Goal: Information Seeking & Learning: Learn about a topic

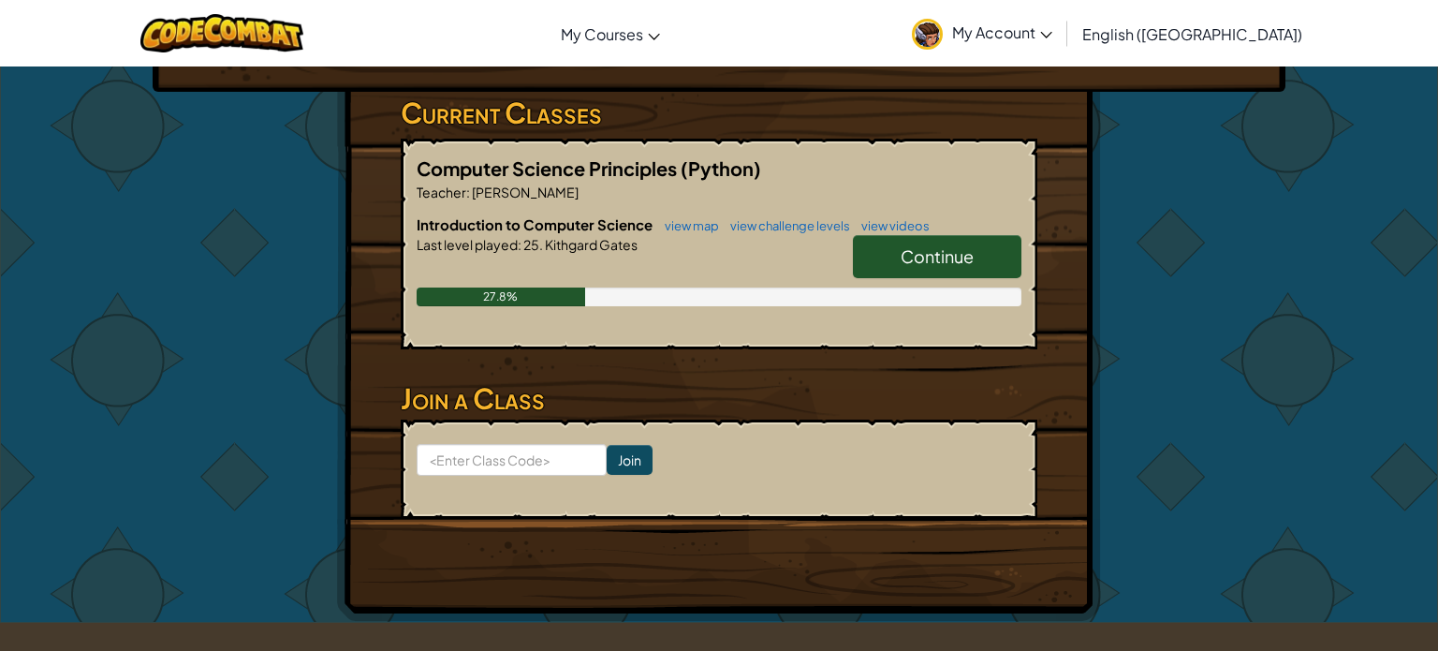
scroll to position [300, 0]
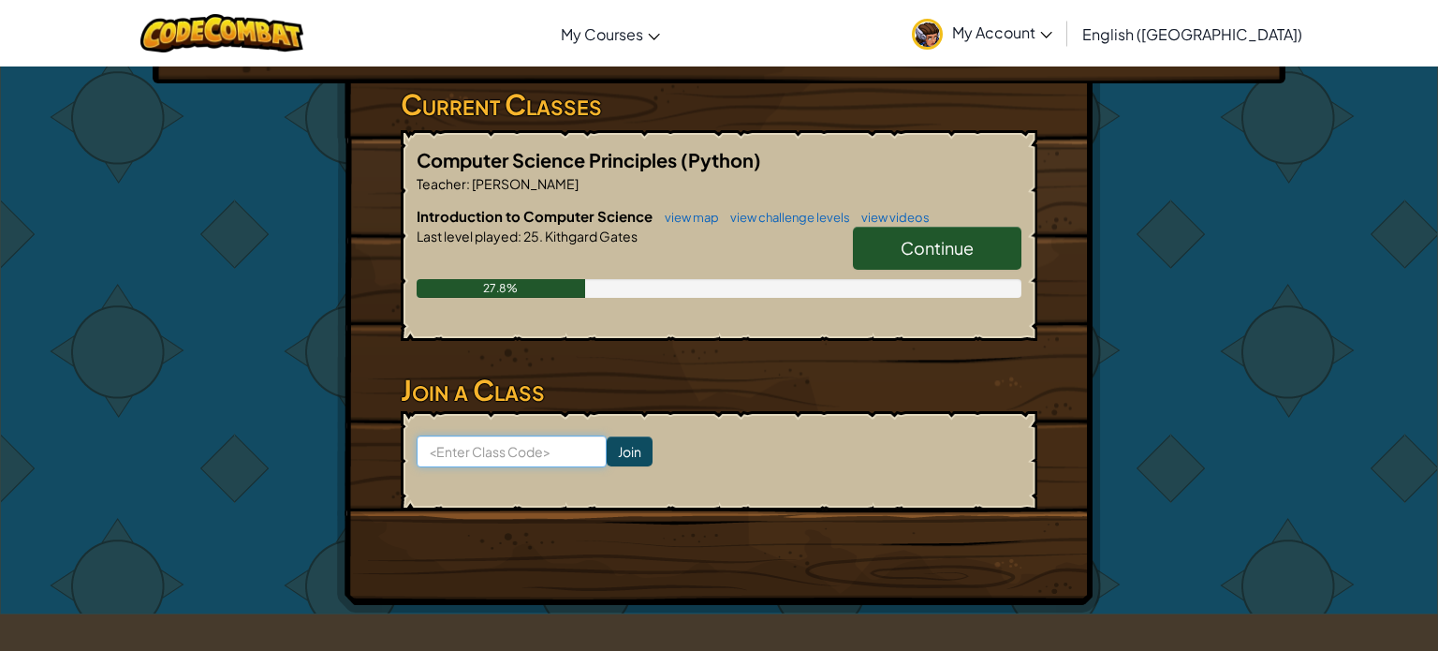
click at [547, 448] on input at bounding box center [512, 451] width 190 height 32
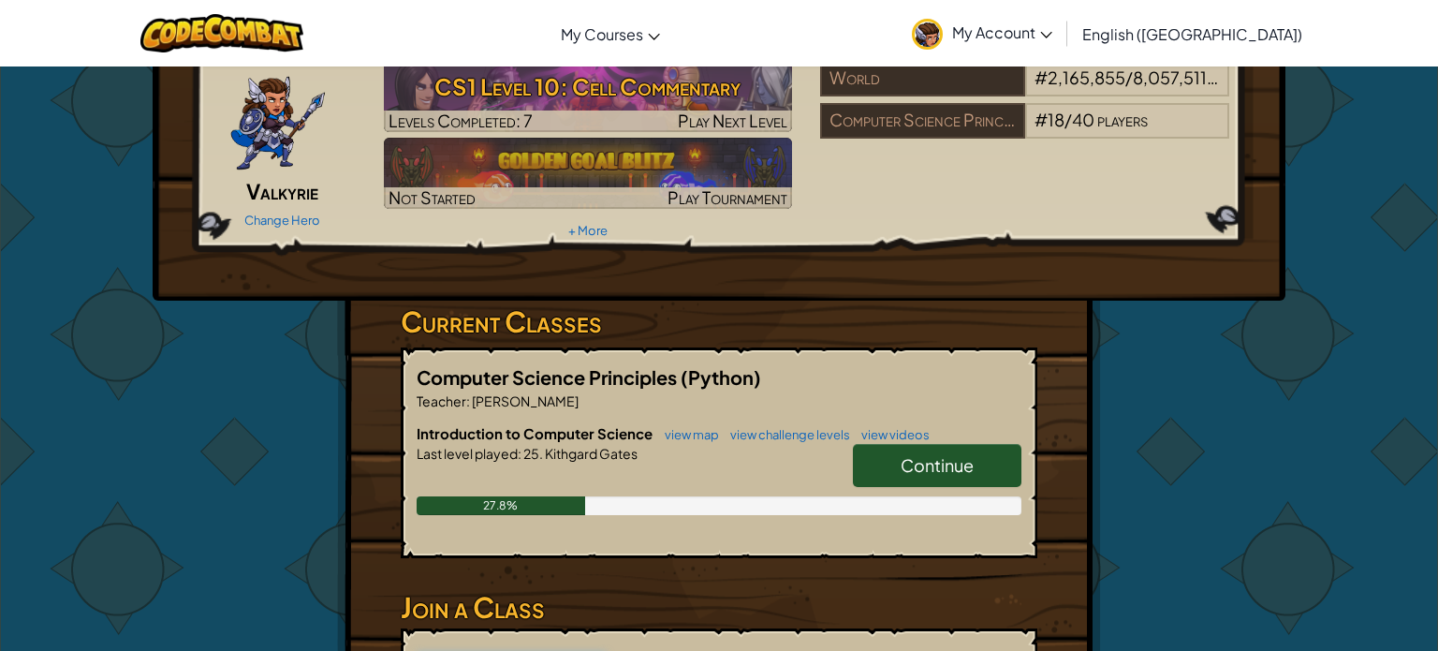
scroll to position [79, 0]
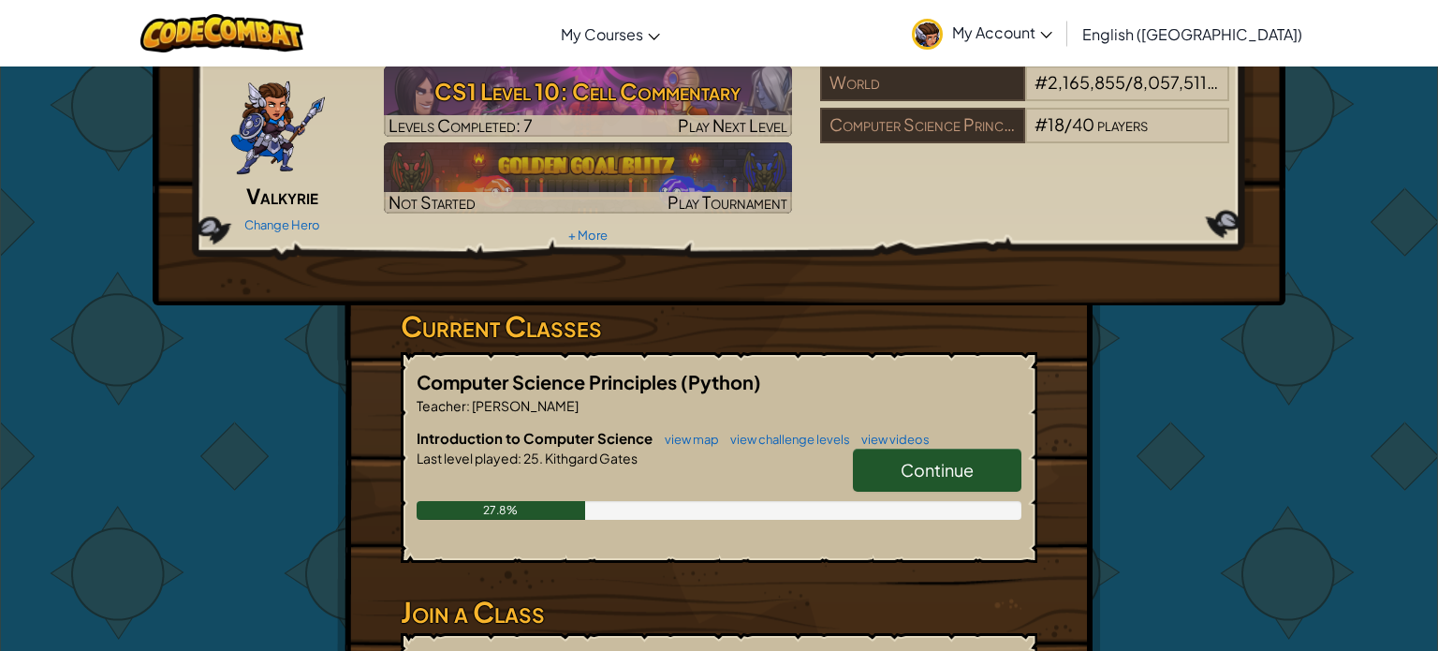
click at [901, 472] on span "Continue" at bounding box center [937, 470] width 73 height 22
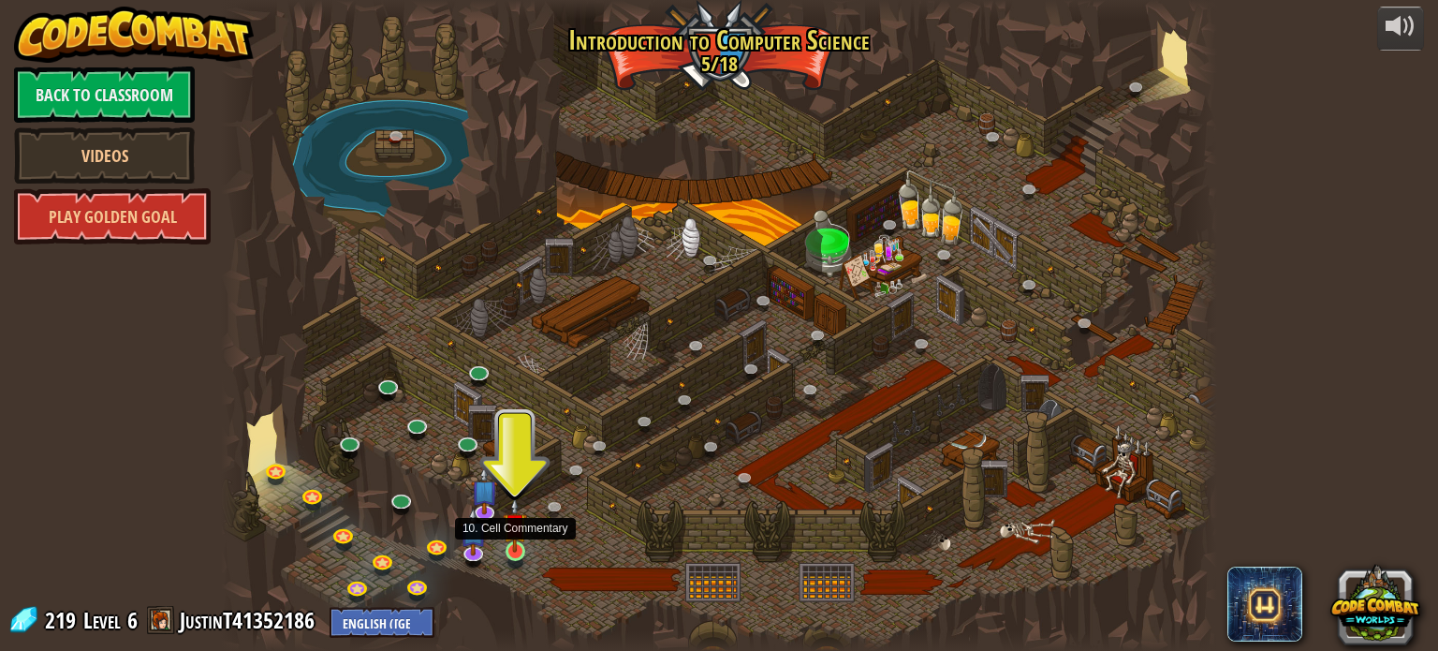
click at [519, 539] on img at bounding box center [515, 525] width 24 height 56
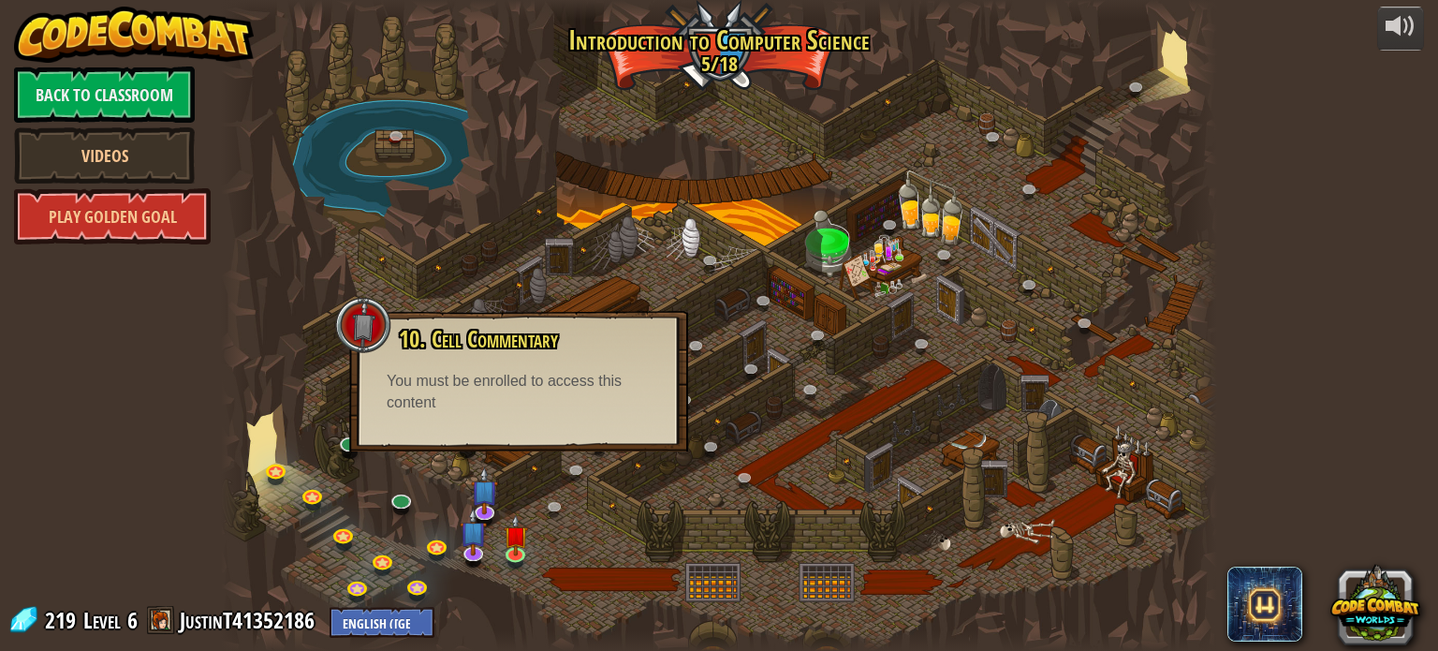
click at [520, 226] on div at bounding box center [718, 325] width 995 height 651
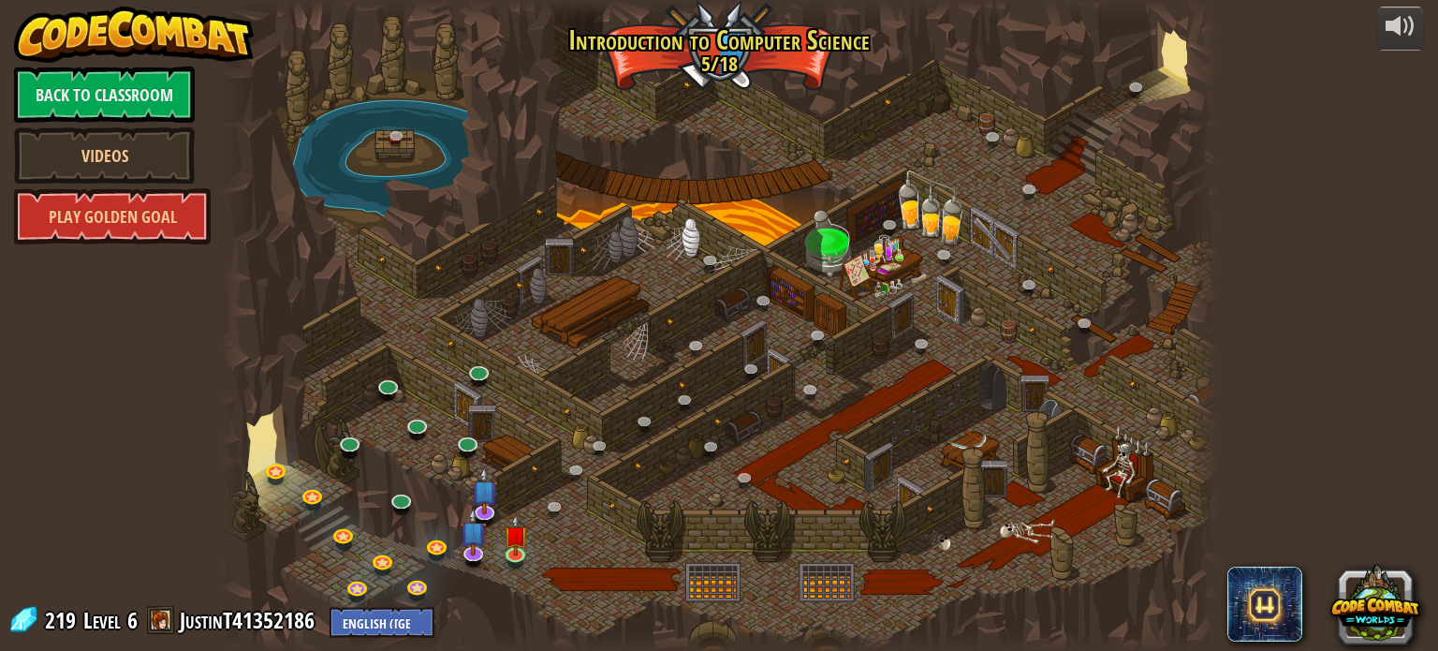
click at [520, 226] on div at bounding box center [718, 325] width 995 height 651
click at [821, 570] on div at bounding box center [718, 325] width 995 height 651
click at [121, 97] on link "Back to Classroom" at bounding box center [104, 94] width 181 height 56
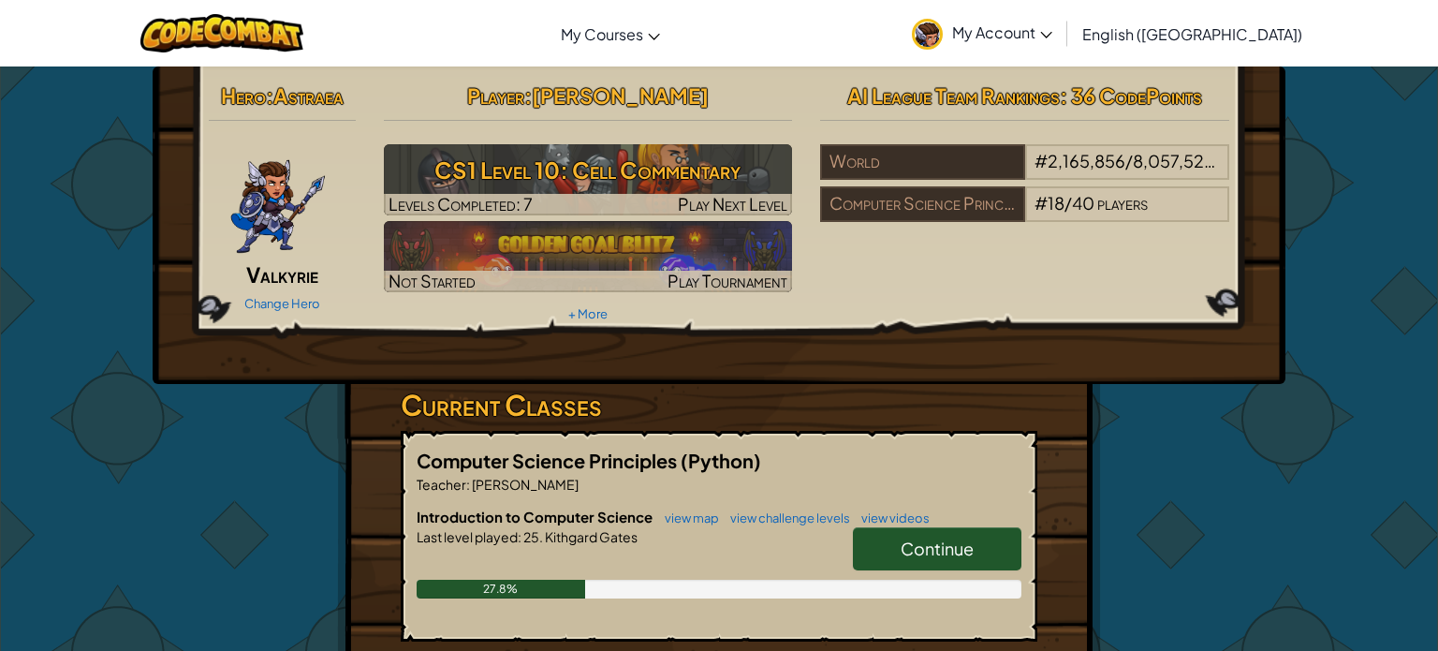
click at [597, 95] on span "[PERSON_NAME]" at bounding box center [620, 95] width 177 height 26
click at [786, 92] on h2 "Player : [PERSON_NAME]" at bounding box center [588, 95] width 409 height 39
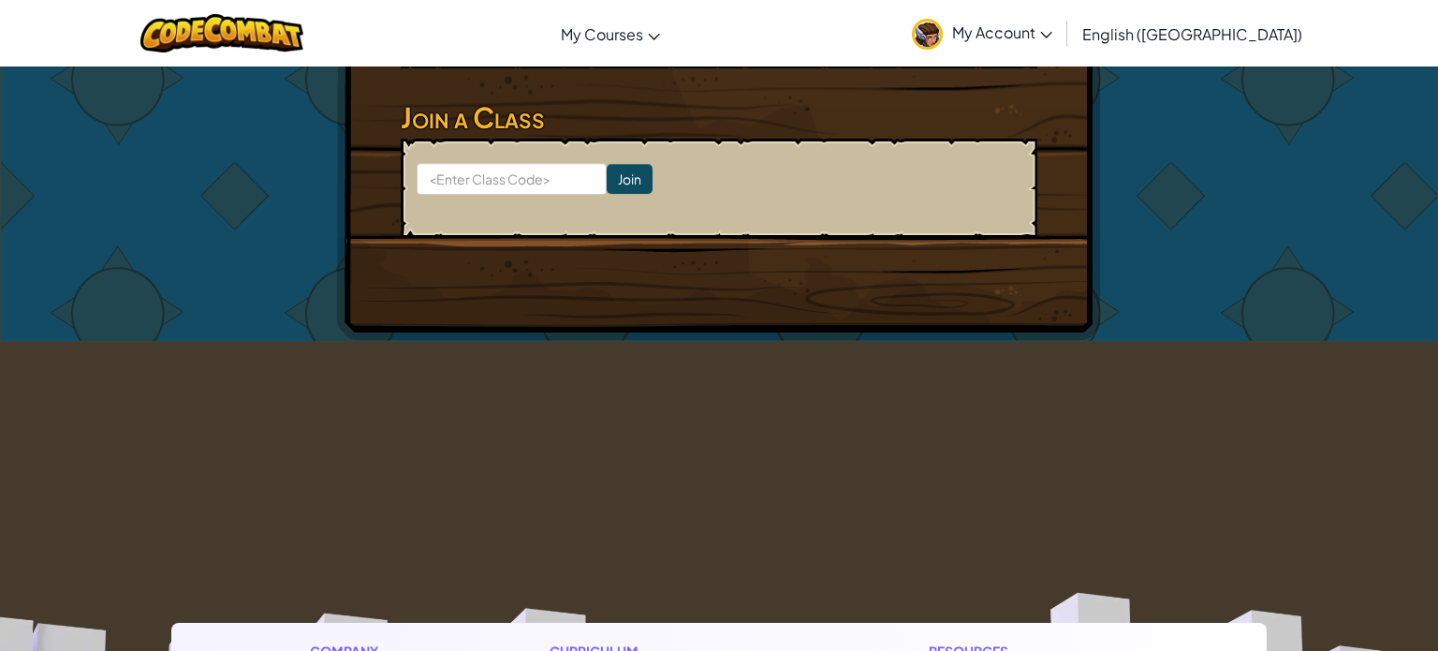
scroll to position [574, 0]
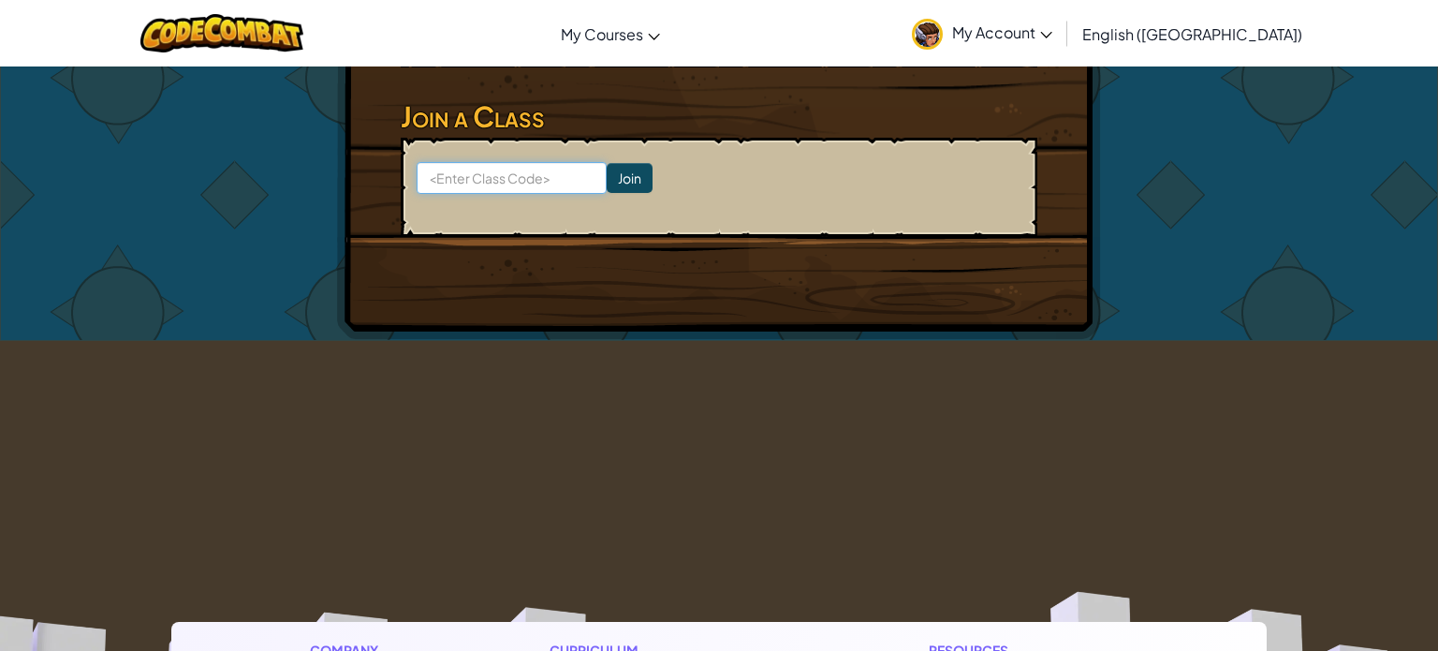
click at [506, 179] on input at bounding box center [512, 178] width 190 height 32
type input "CloudBackBath"
click at [463, 174] on input "CloudBackBath" at bounding box center [512, 178] width 190 height 32
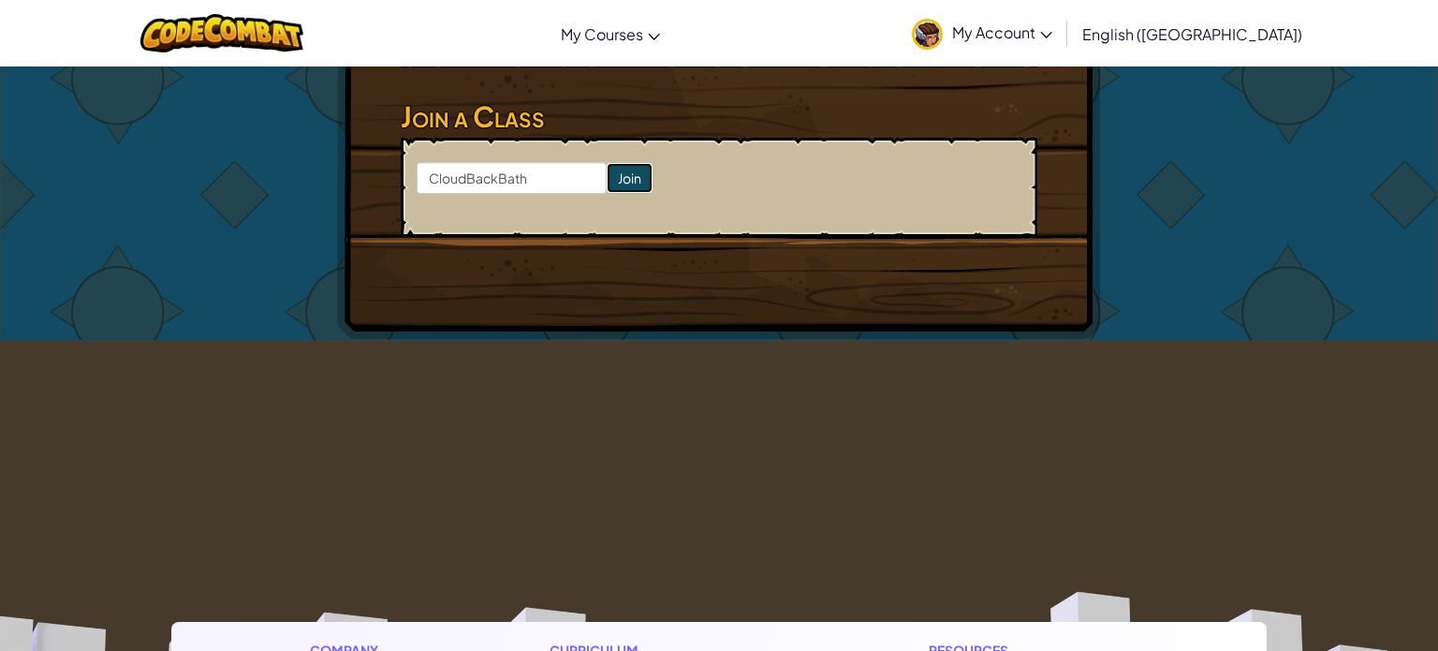
click at [617, 176] on input "Join" at bounding box center [630, 178] width 46 height 30
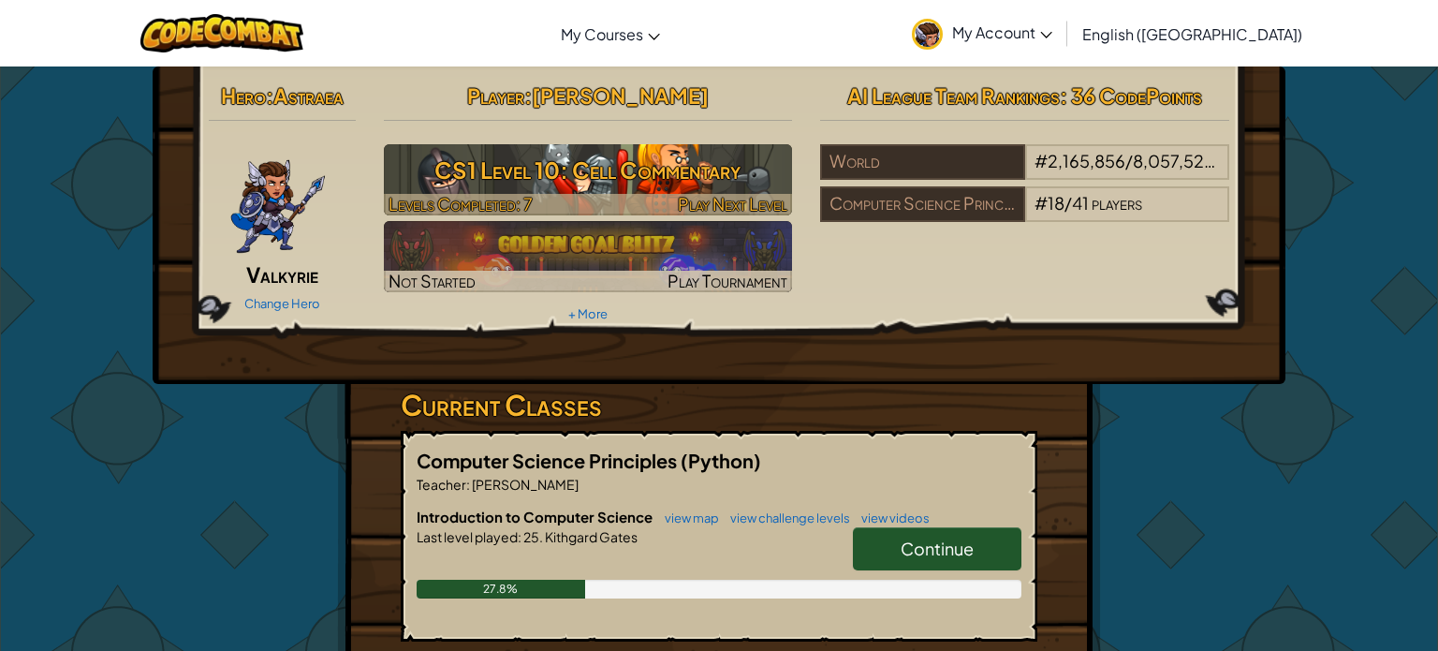
click at [627, 182] on h3 "CS1 Level 10: Cell Commentary" at bounding box center [588, 170] width 409 height 42
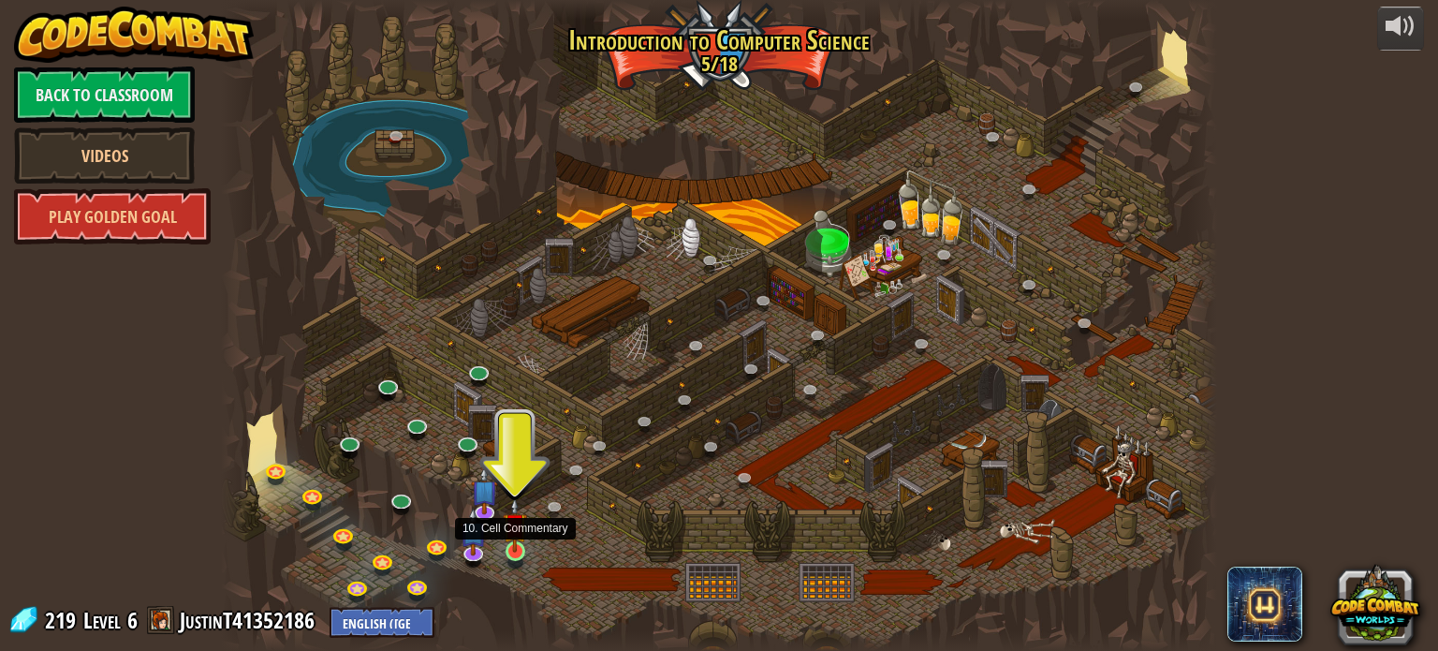
click at [505, 535] on img at bounding box center [515, 525] width 24 height 56
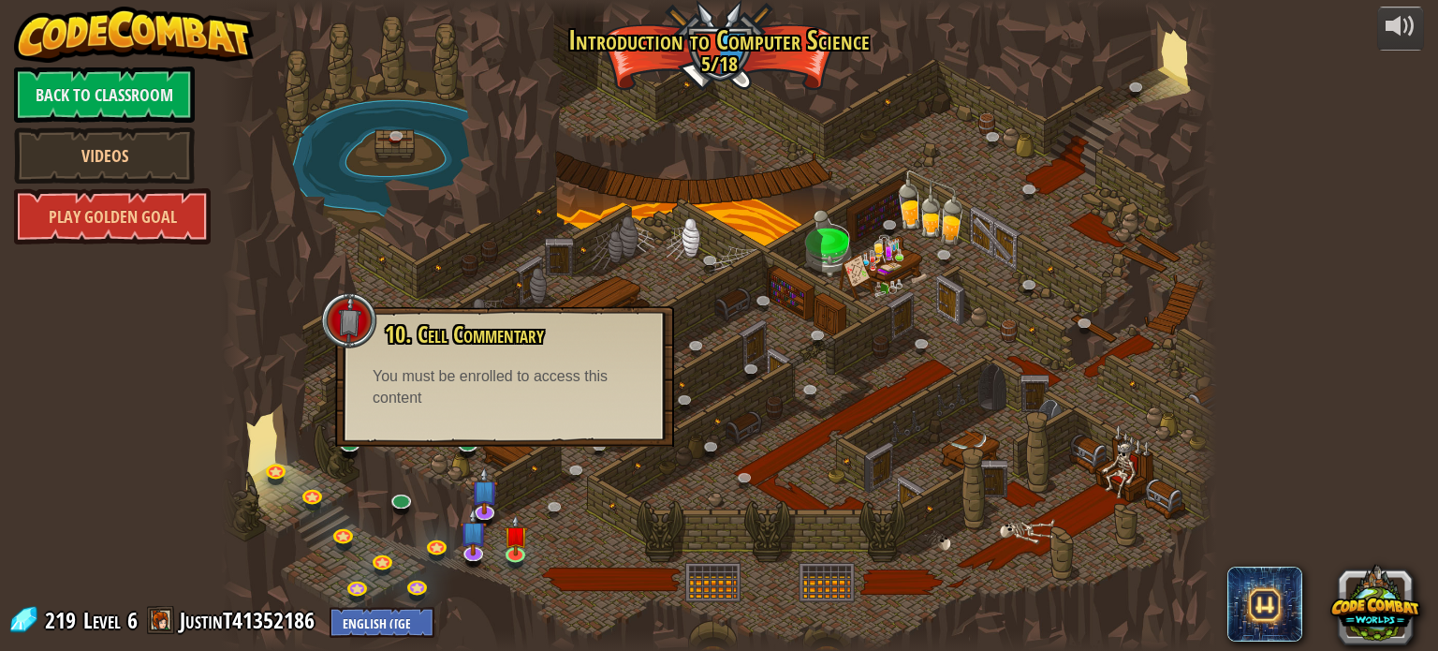
click at [435, 142] on div at bounding box center [718, 325] width 995 height 651
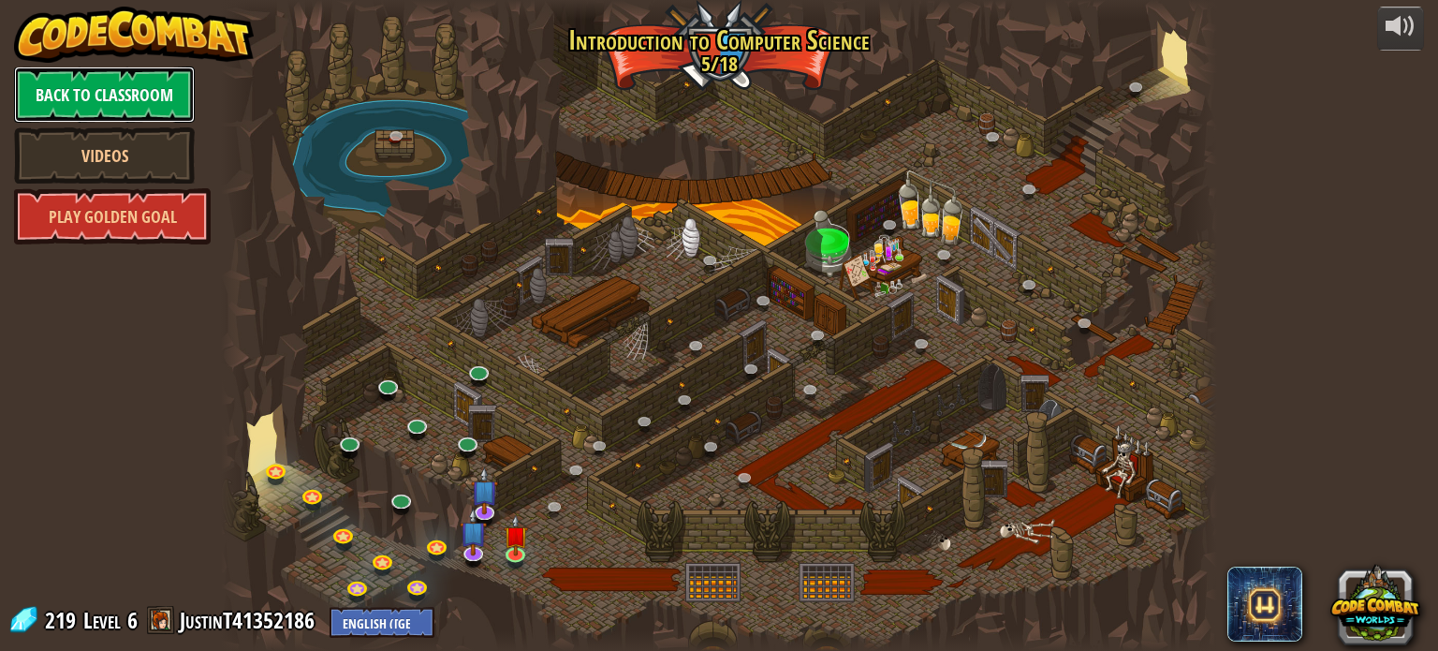
click at [183, 95] on link "Back to Classroom" at bounding box center [104, 94] width 181 height 56
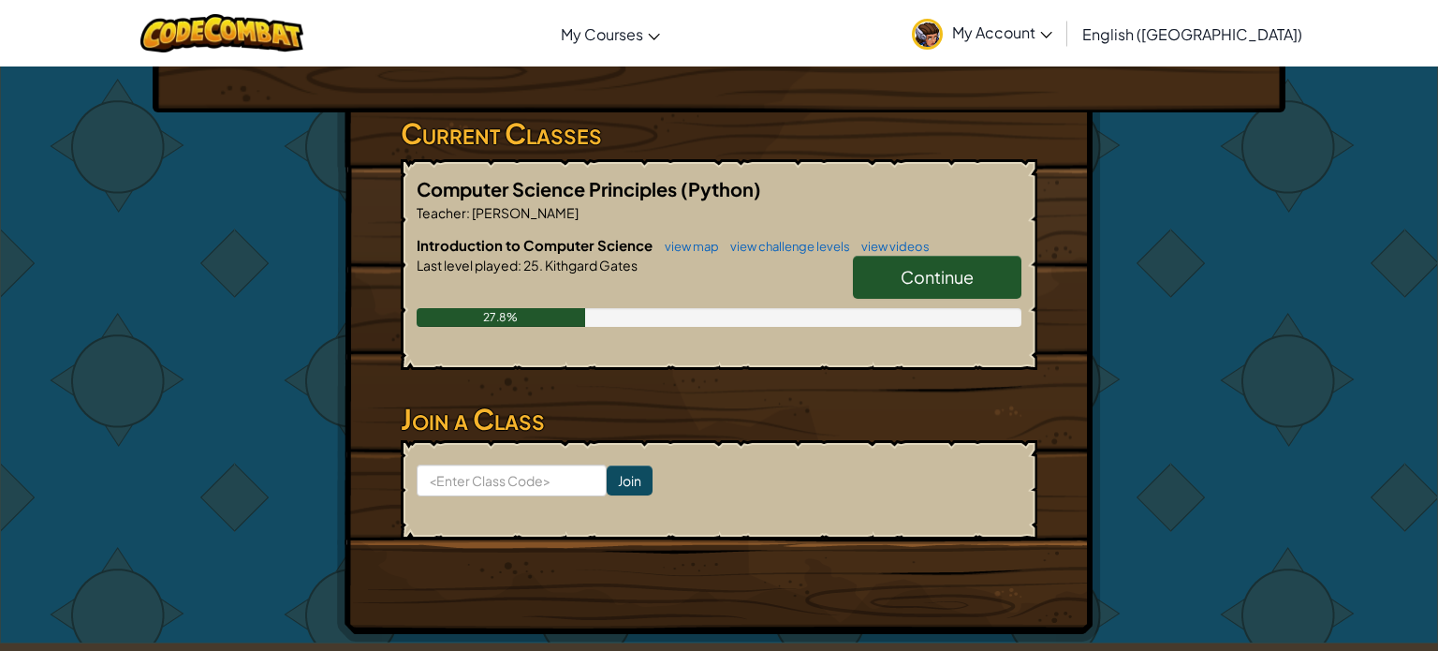
scroll to position [298, 0]
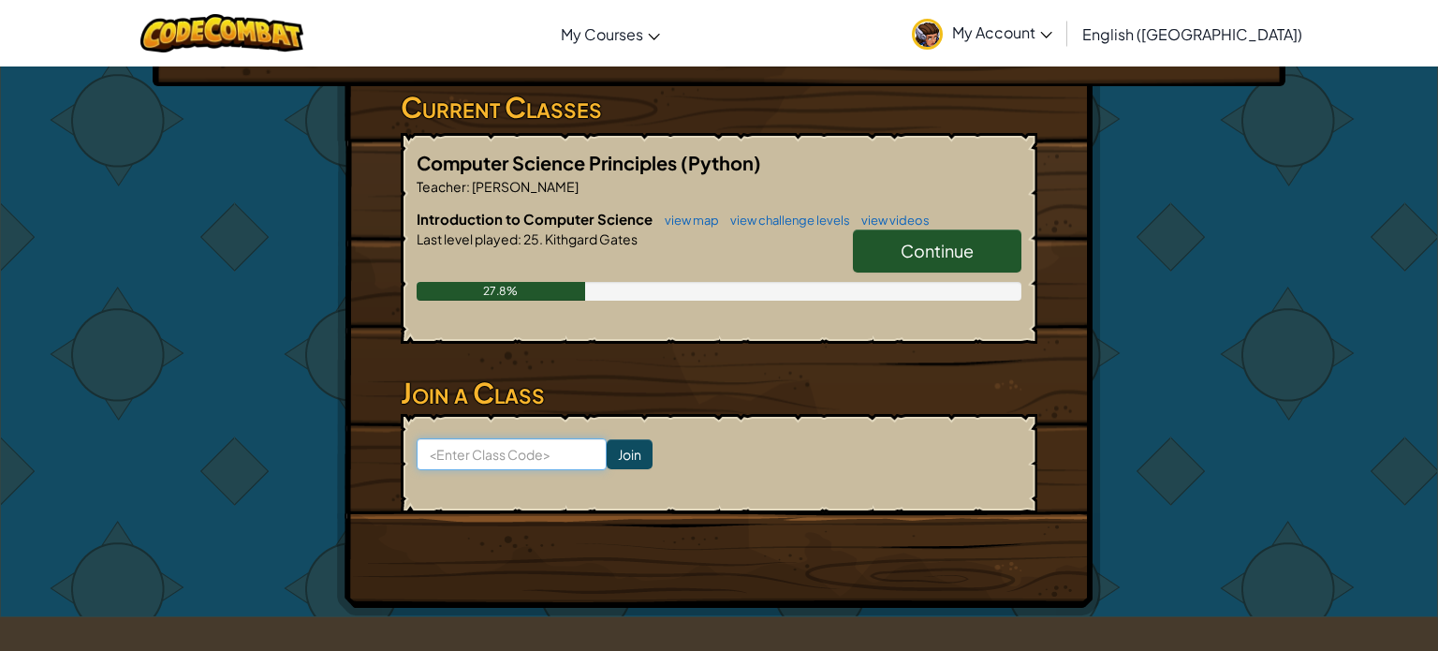
click at [513, 445] on input at bounding box center [512, 454] width 190 height 32
paste input "CloudBackBath"
type input "CloudBackBath"
click at [646, 467] on form "CloudBackBath Join" at bounding box center [719, 463] width 637 height 99
click at [634, 457] on input "Join" at bounding box center [630, 454] width 46 height 30
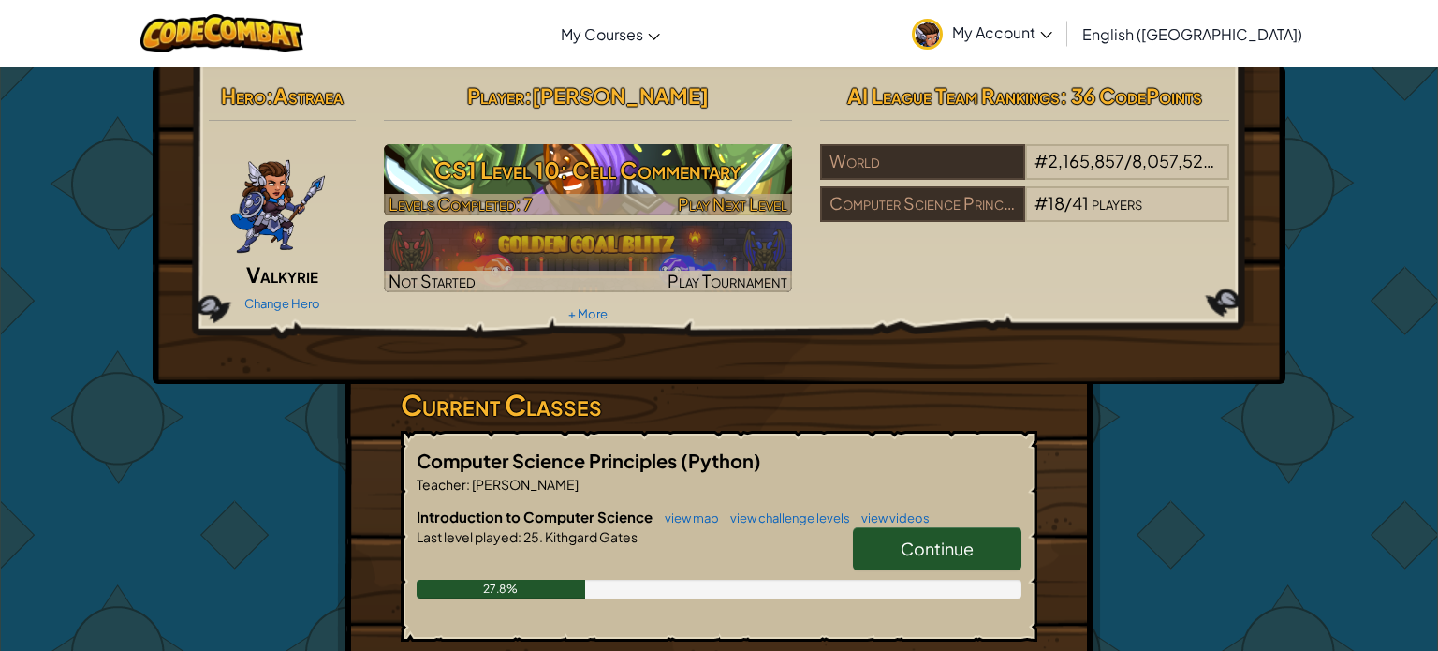
click at [688, 157] on h3 "CS1 Level 10: Cell Commentary" at bounding box center [588, 170] width 409 height 42
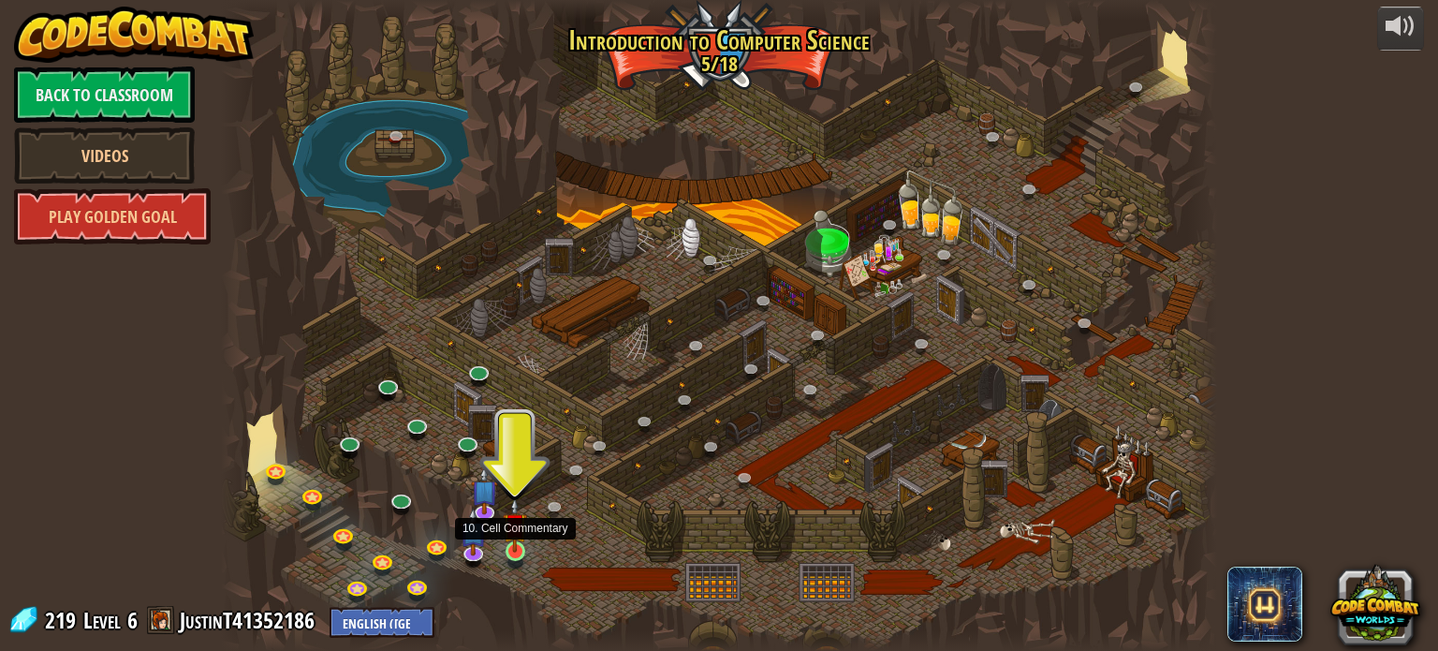
click at [512, 538] on img at bounding box center [515, 525] width 24 height 56
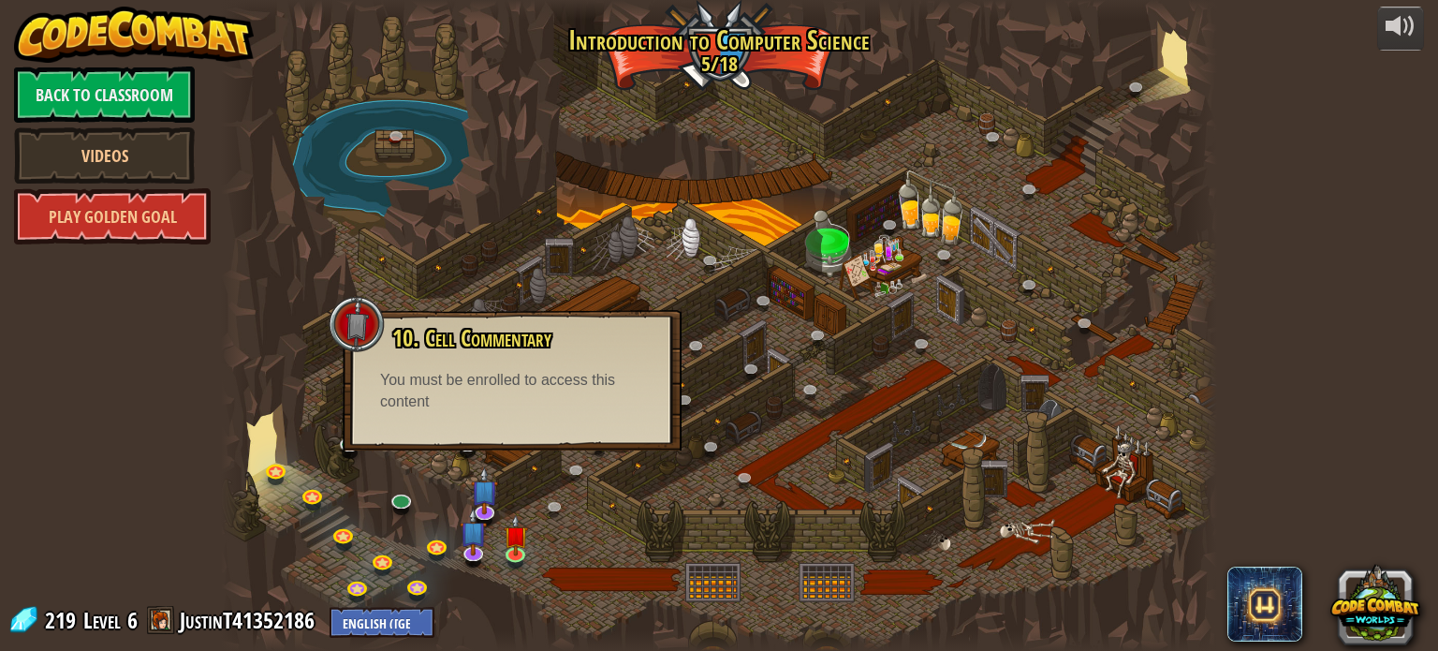
click at [544, 532] on div at bounding box center [718, 325] width 995 height 651
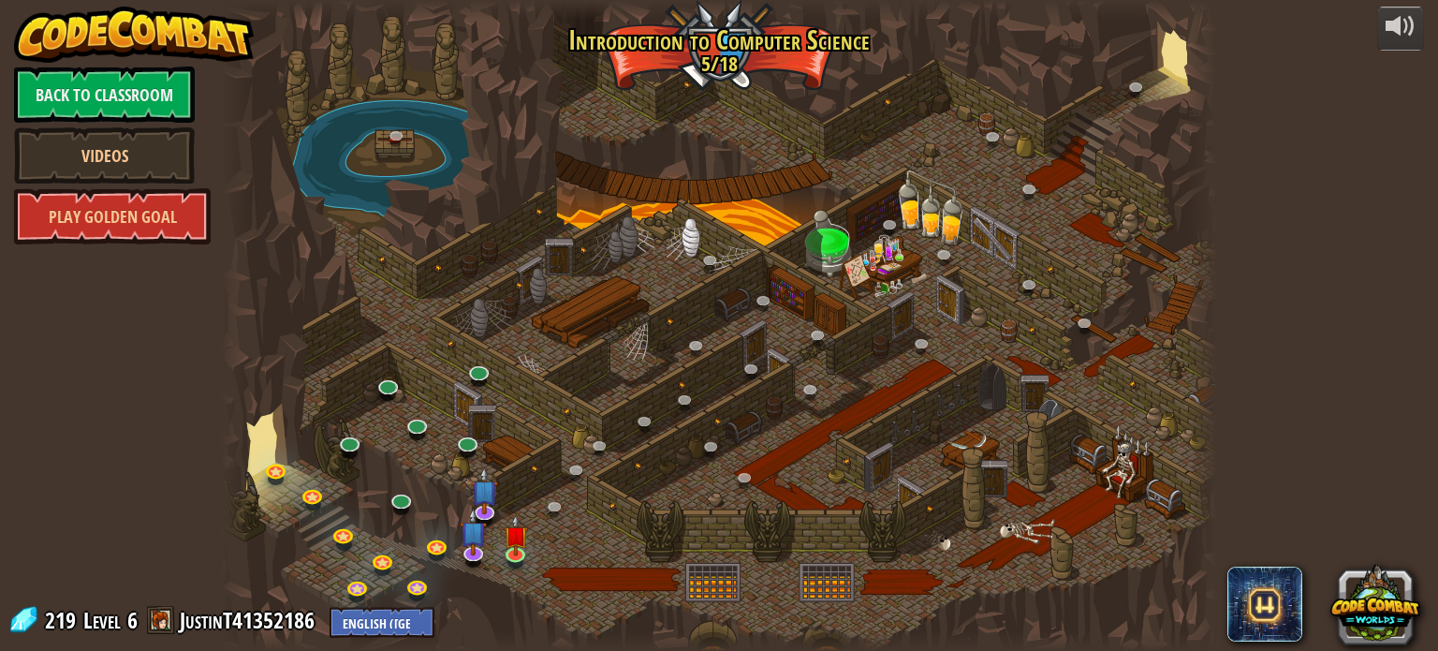
click at [117, 633] on span "Level" at bounding box center [101, 620] width 37 height 31
click at [726, 63] on div at bounding box center [718, 325] width 995 height 651
click at [503, 531] on img at bounding box center [515, 525] width 24 height 56
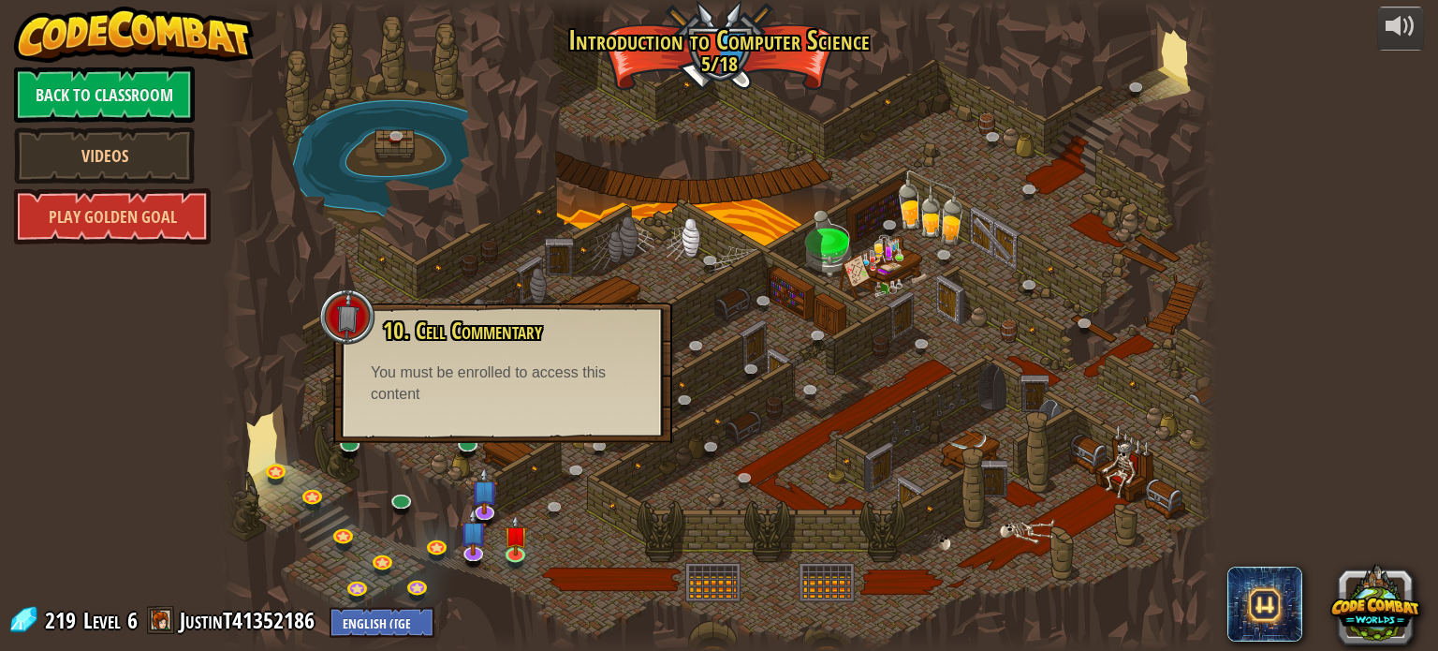
click at [660, 480] on div at bounding box center [718, 325] width 995 height 651
